Goal: Task Accomplishment & Management: Manage account settings

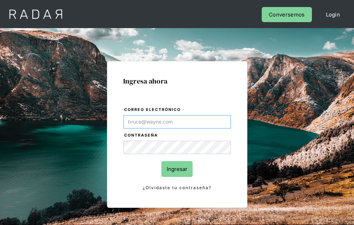
type input "[EMAIL_ADDRESS][PERSON_NAME][DOMAIN_NAME]"
click at [177, 169] on input "Ingresar" at bounding box center [176, 169] width 31 height 16
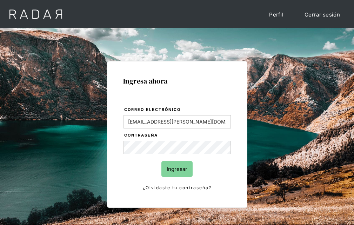
click at [177, 169] on input "Ingresar" at bounding box center [176, 169] width 31 height 16
